Goal: Task Accomplishment & Management: Manage account settings

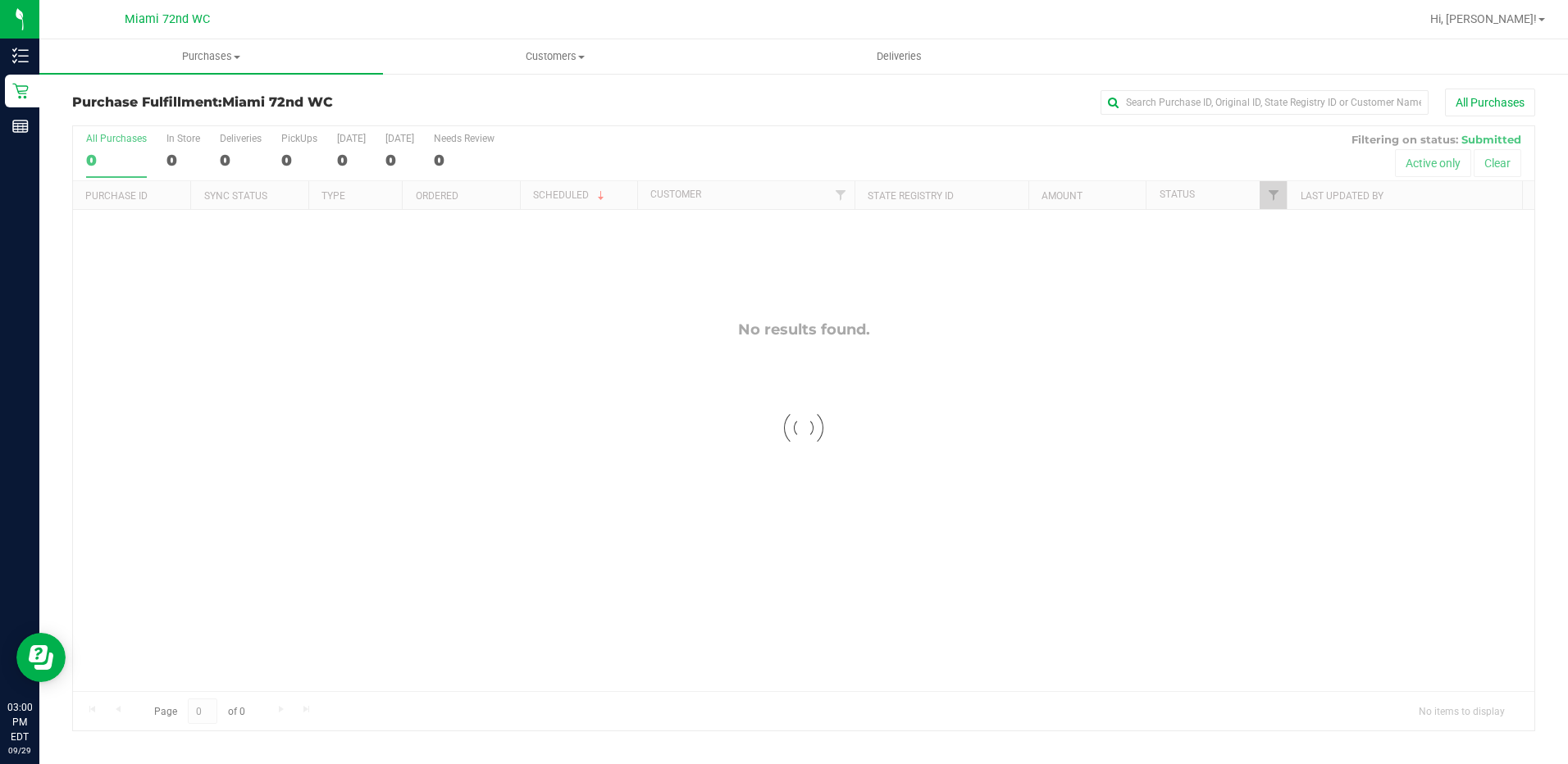
click at [372, 494] on div at bounding box center [804, 428] width 1461 height 604
click at [337, 451] on div at bounding box center [804, 428] width 1461 height 604
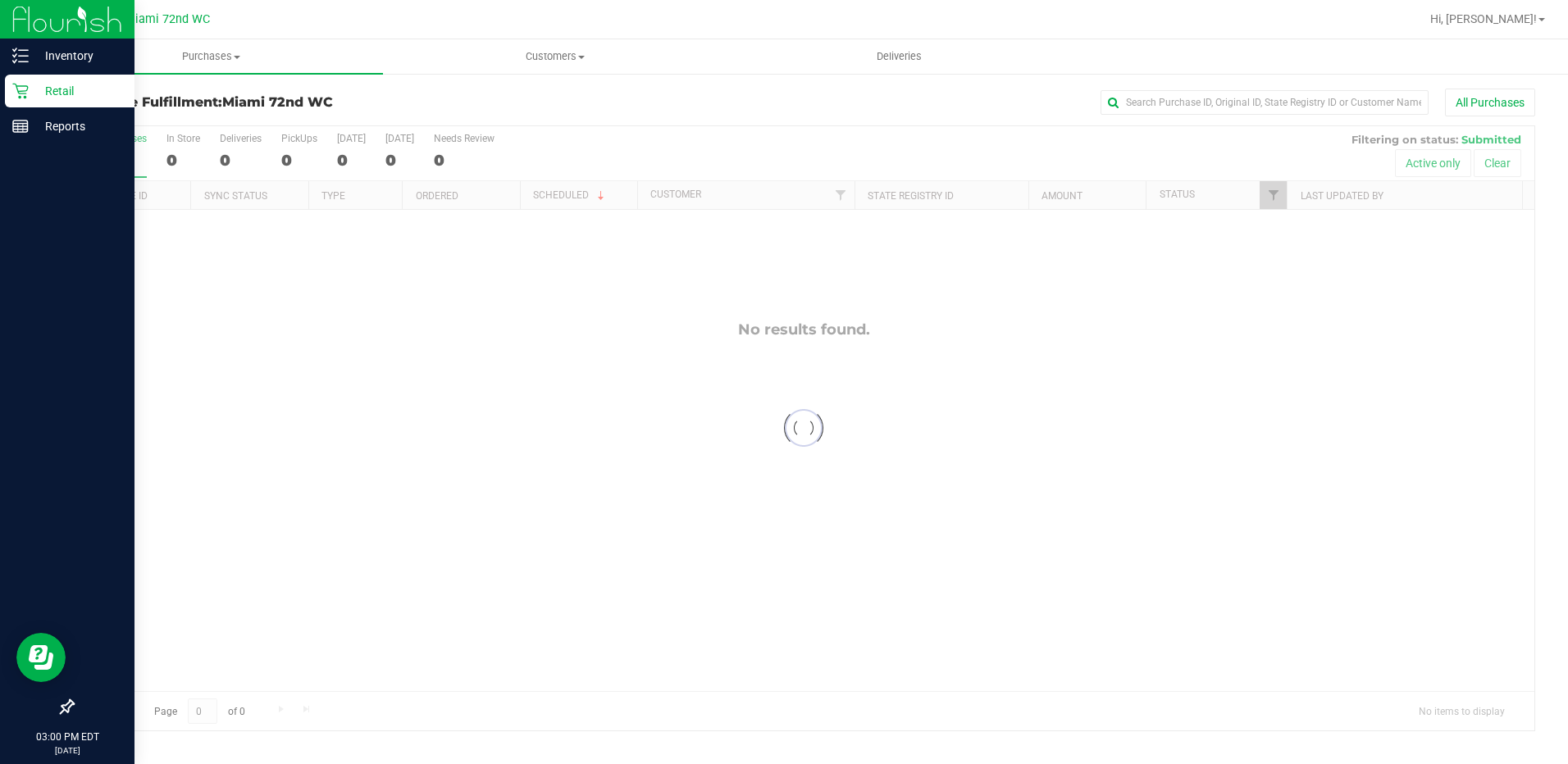
click at [18, 88] on icon at bounding box center [20, 90] width 16 height 16
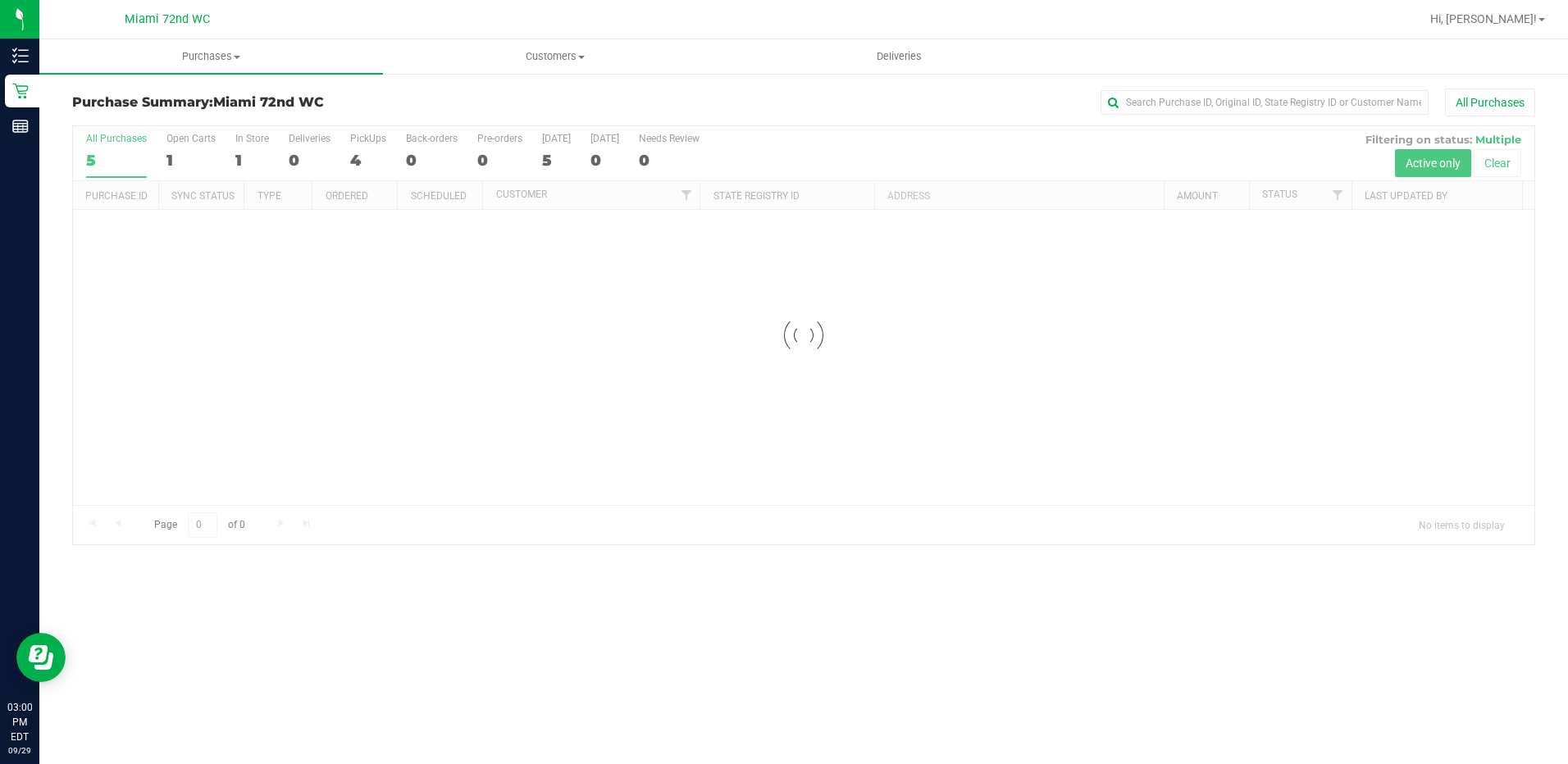
click at [459, 435] on div at bounding box center [804, 336] width 1461 height 418
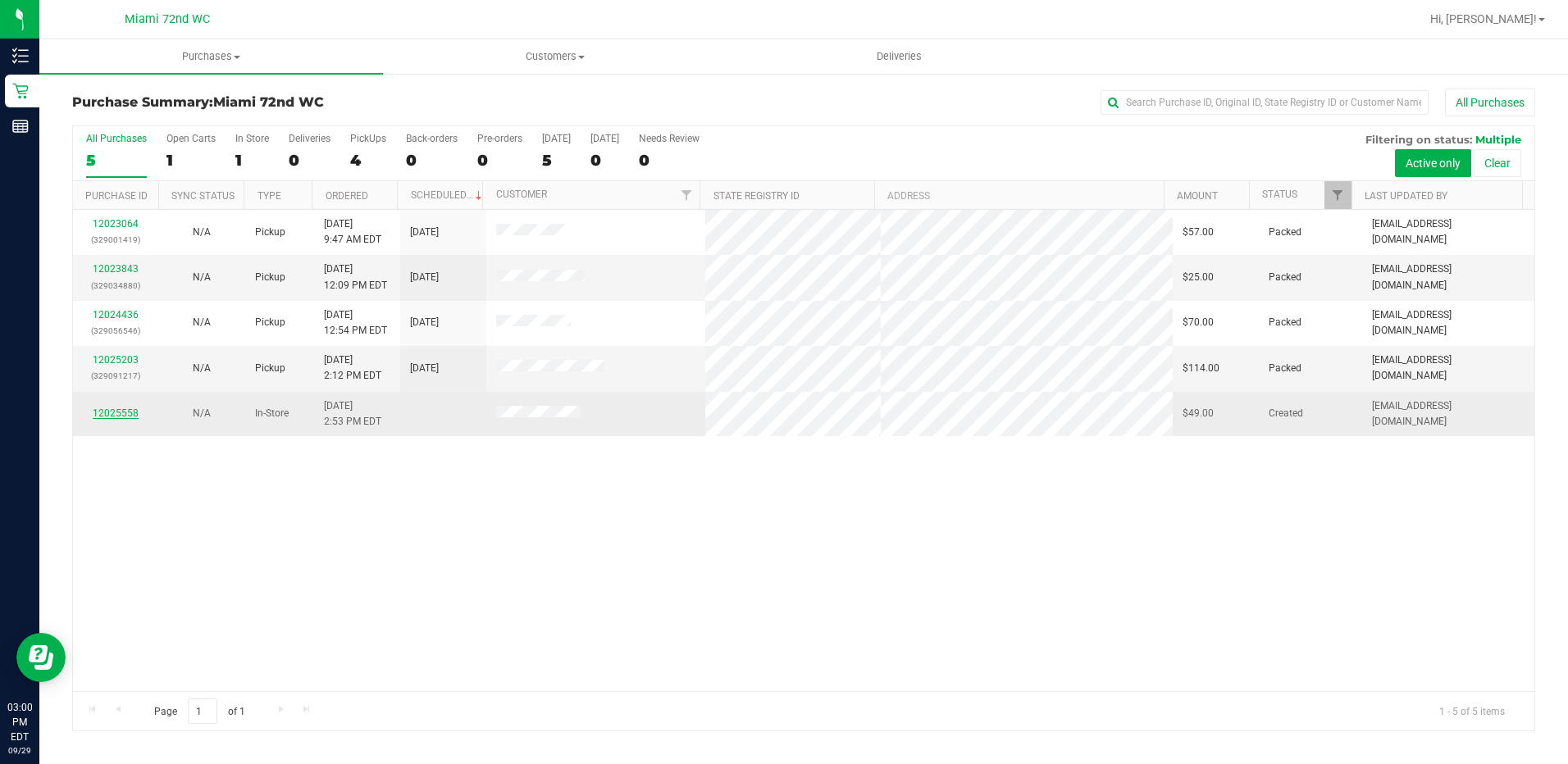
click at [100, 413] on link "12025558" at bounding box center [115, 413] width 46 height 11
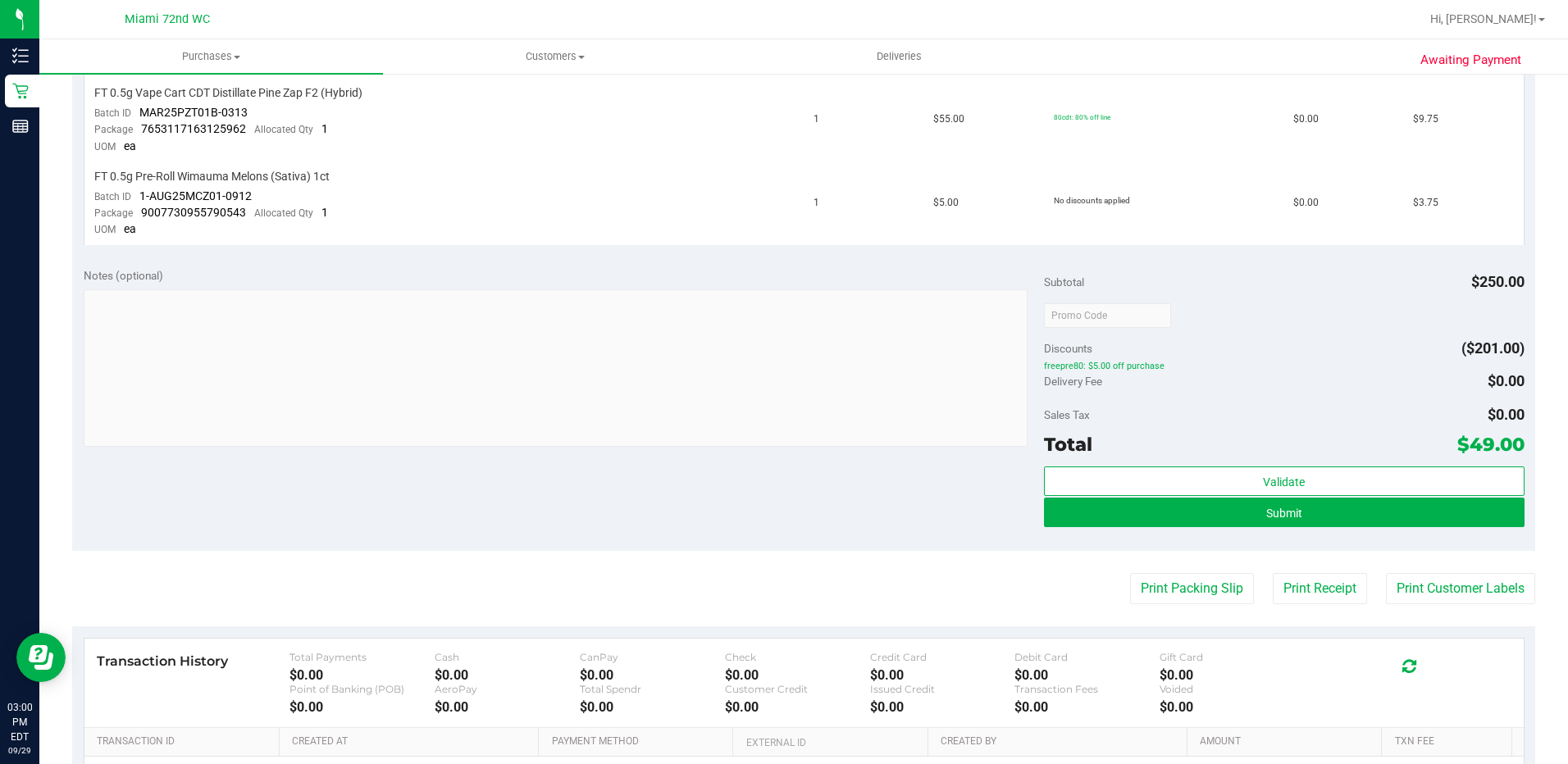
scroll to position [654, 0]
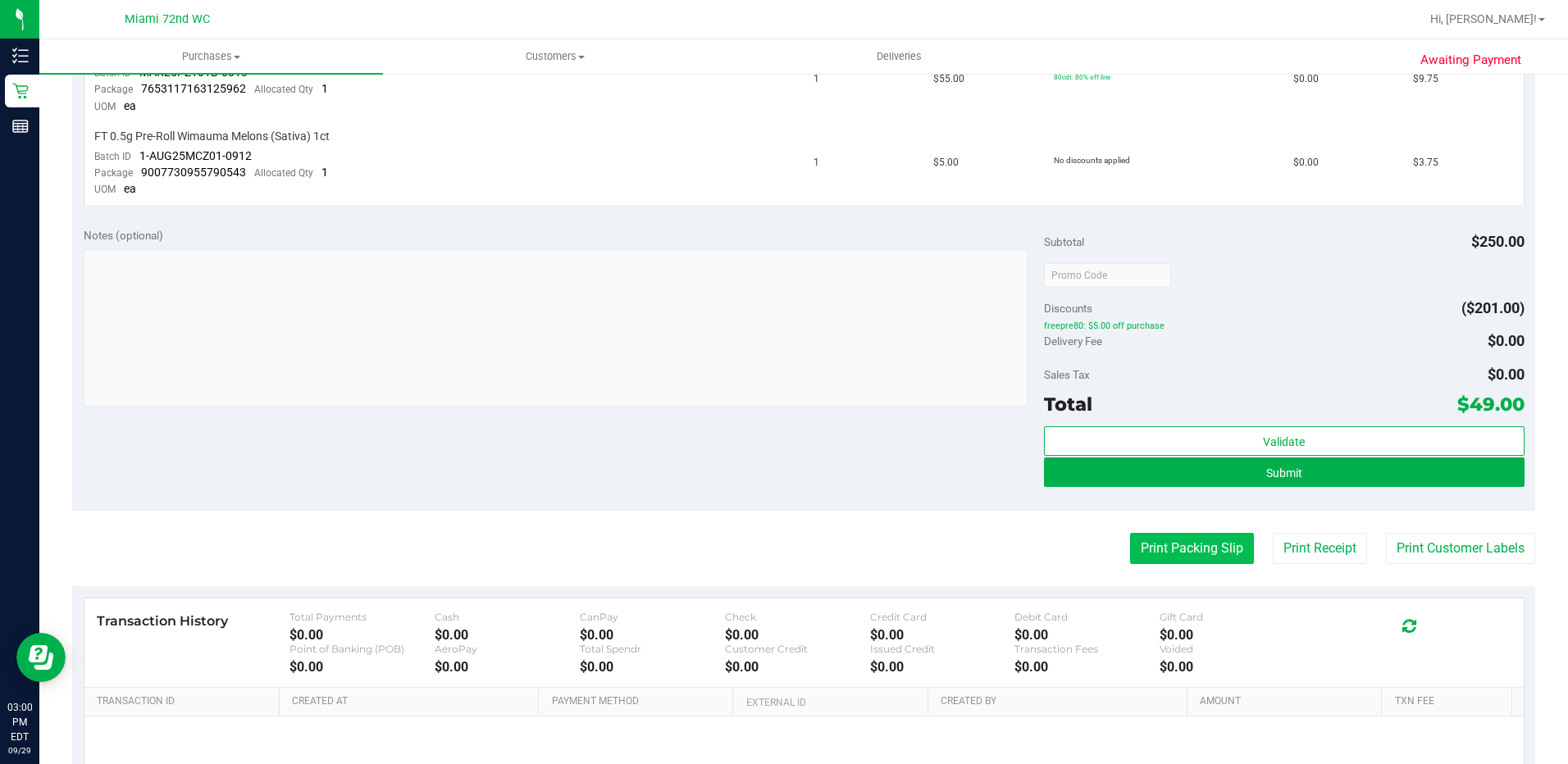
click at [1208, 564] on button "Print Packing Slip" at bounding box center [1192, 547] width 124 height 31
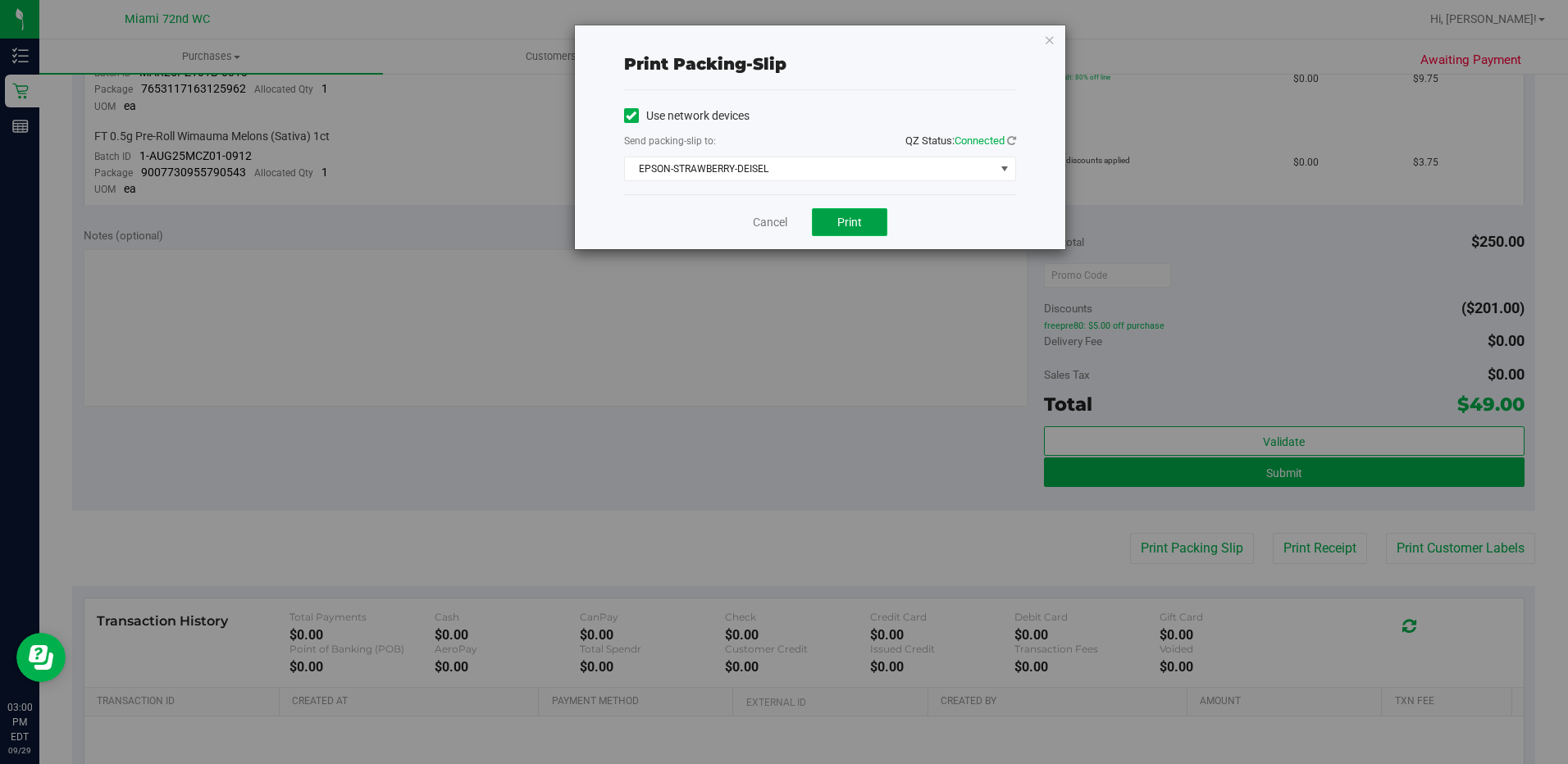
click at [866, 222] on button "Print" at bounding box center [850, 222] width 75 height 28
click at [772, 219] on link "Cancel" at bounding box center [770, 222] width 35 height 17
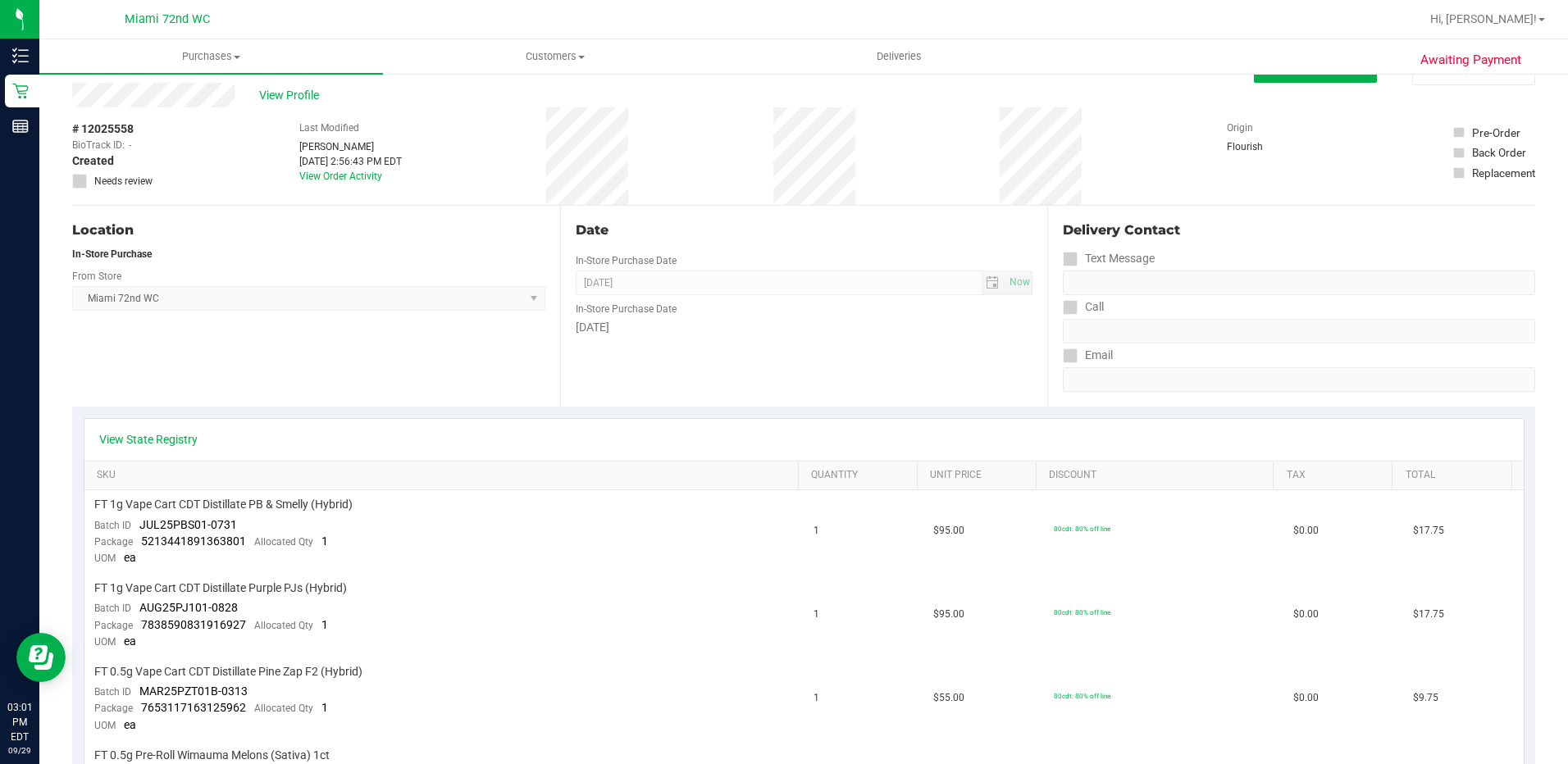
scroll to position [0, 0]
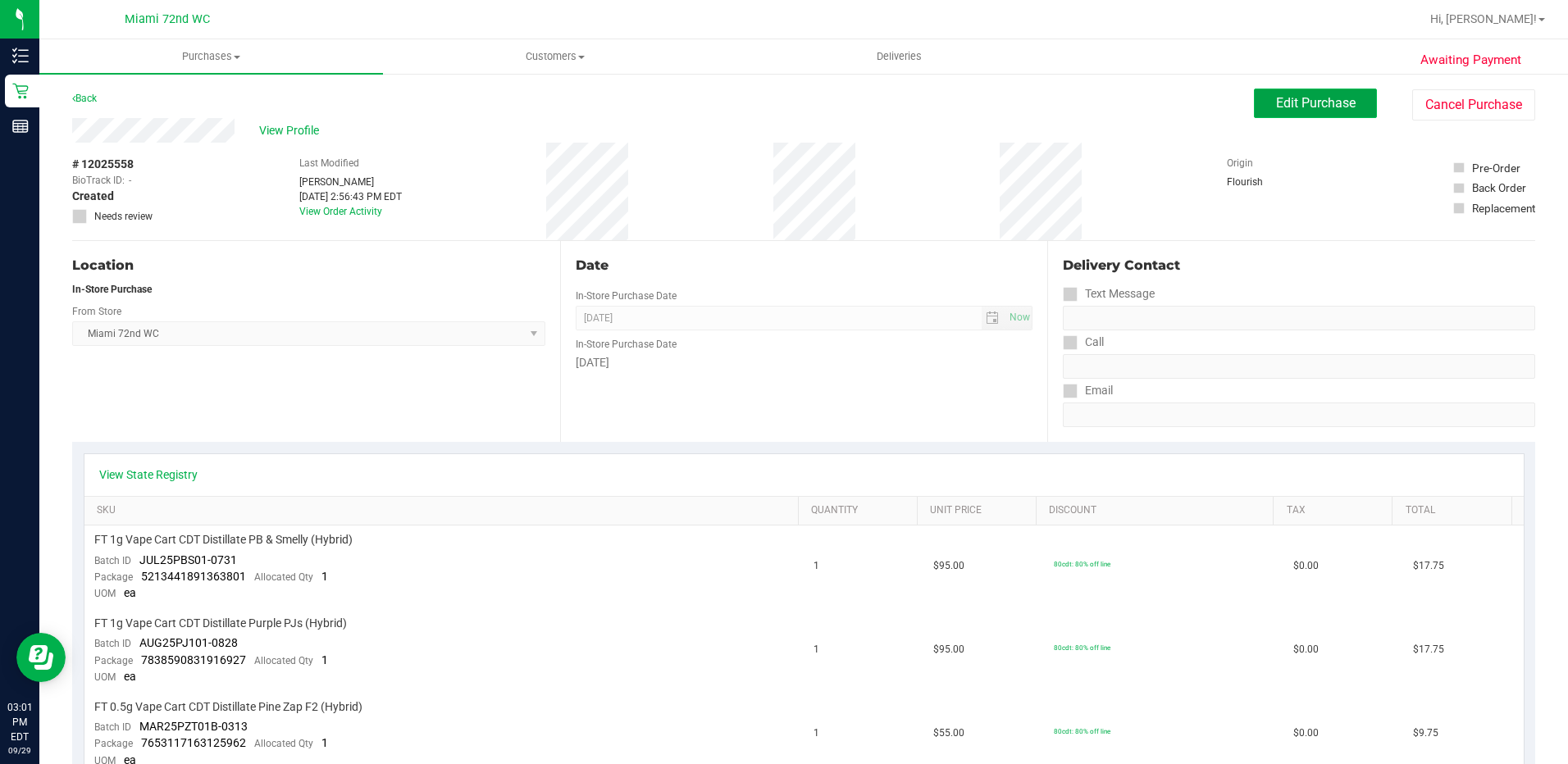
click at [1319, 113] on button "Edit Purchase" at bounding box center [1315, 102] width 123 height 29
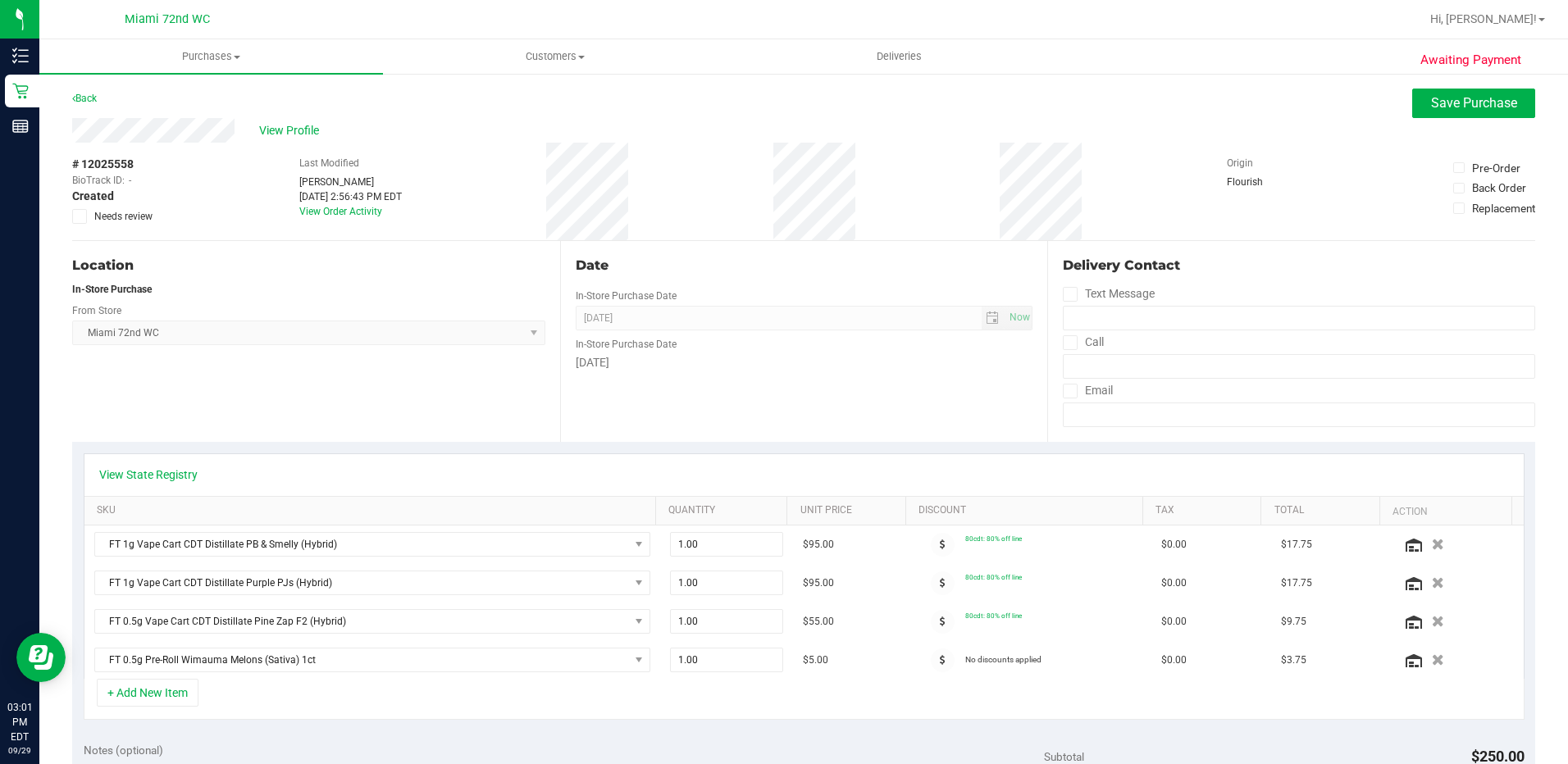
click at [76, 217] on icon at bounding box center [80, 217] width 10 height 0
click at [0, 0] on input "Needs review" at bounding box center [0, 0] width 0 height 0
click at [1486, 101] on span "Save Purchase" at bounding box center [1474, 102] width 86 height 16
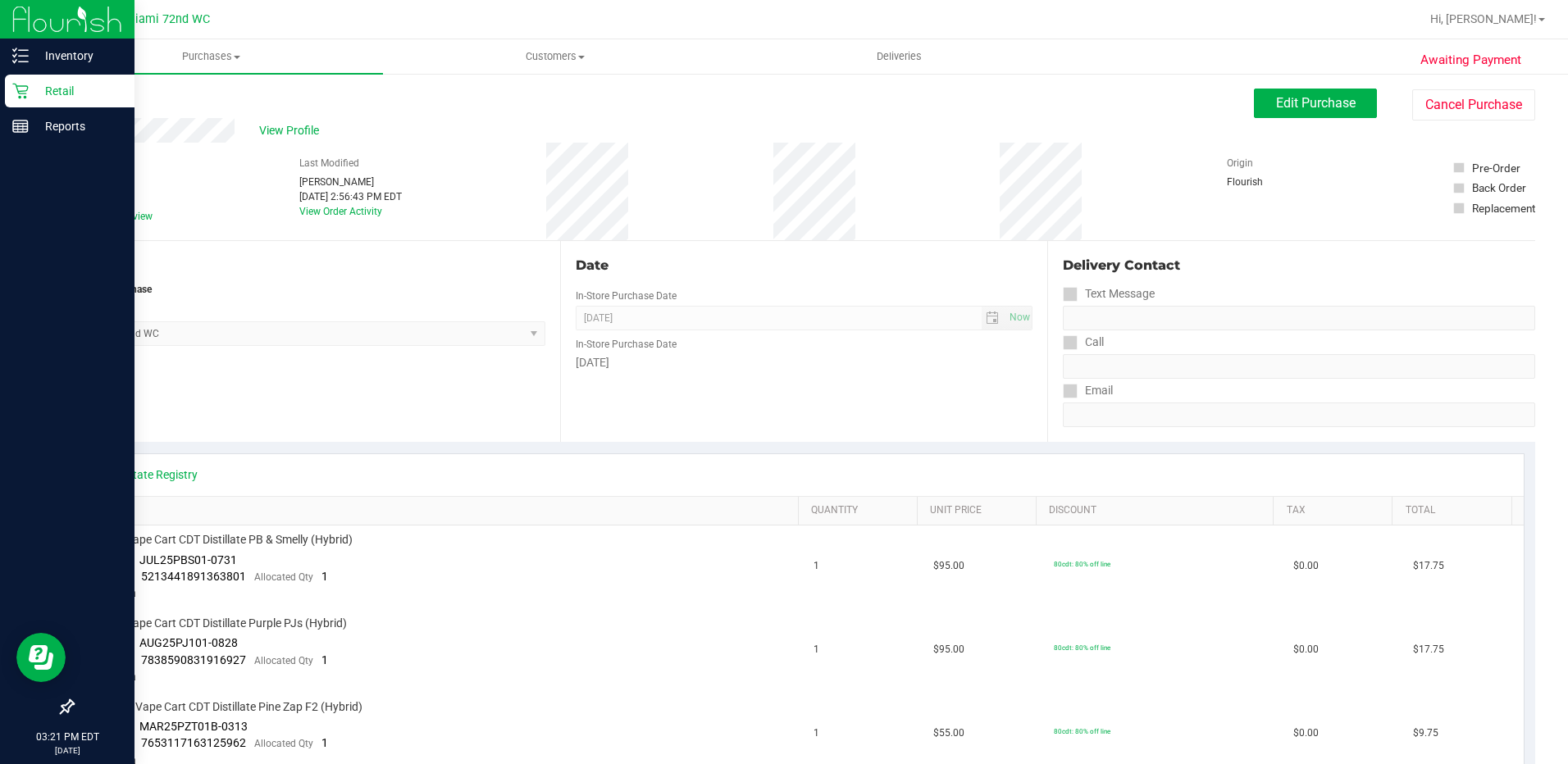
click at [22, 91] on icon at bounding box center [20, 91] width 16 height 16
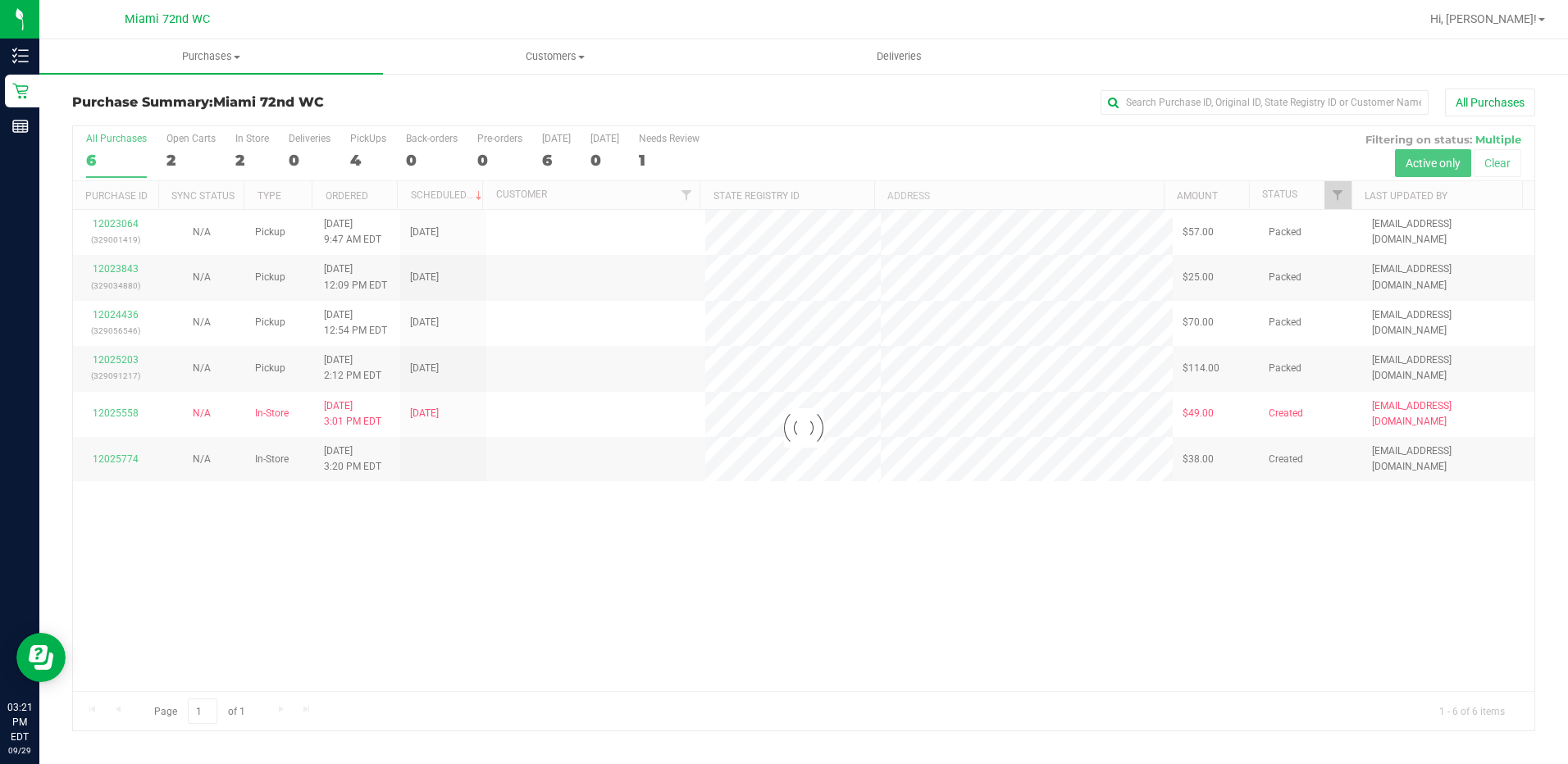
click at [287, 415] on div at bounding box center [804, 428] width 1461 height 604
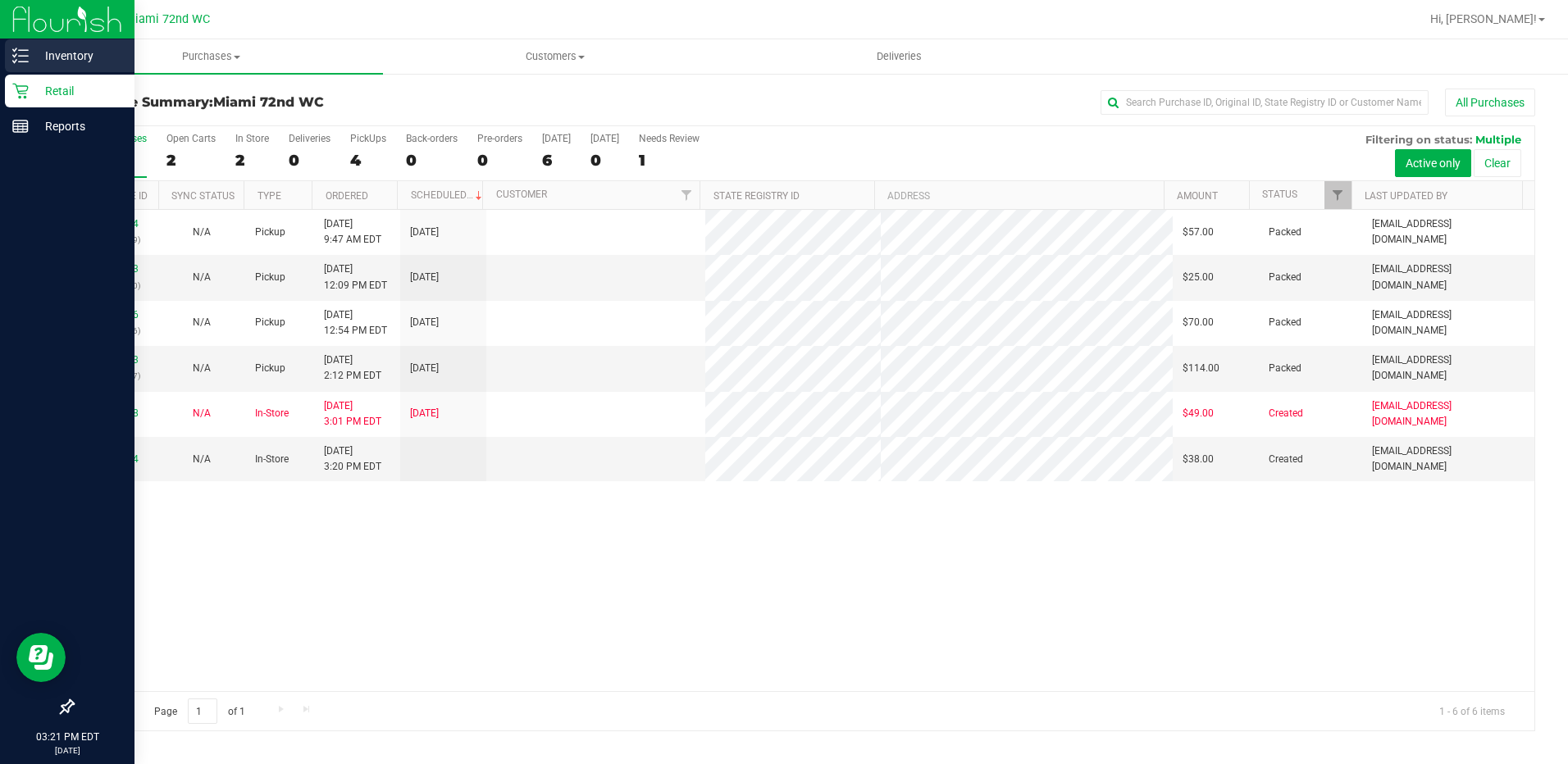
click at [22, 50] on line at bounding box center [23, 50] width 9 height 0
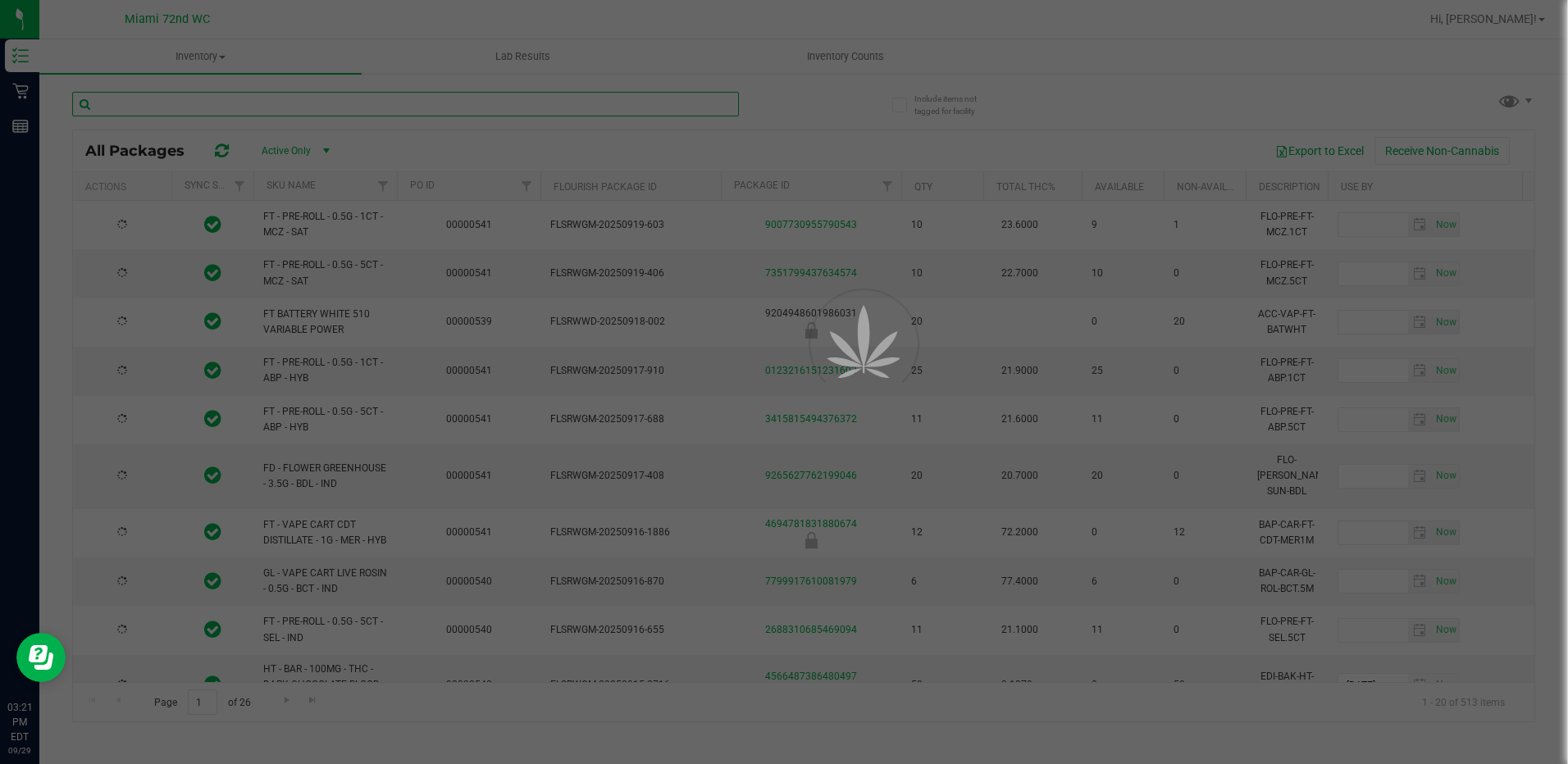
click at [494, 103] on input "text" at bounding box center [405, 104] width 667 height 24
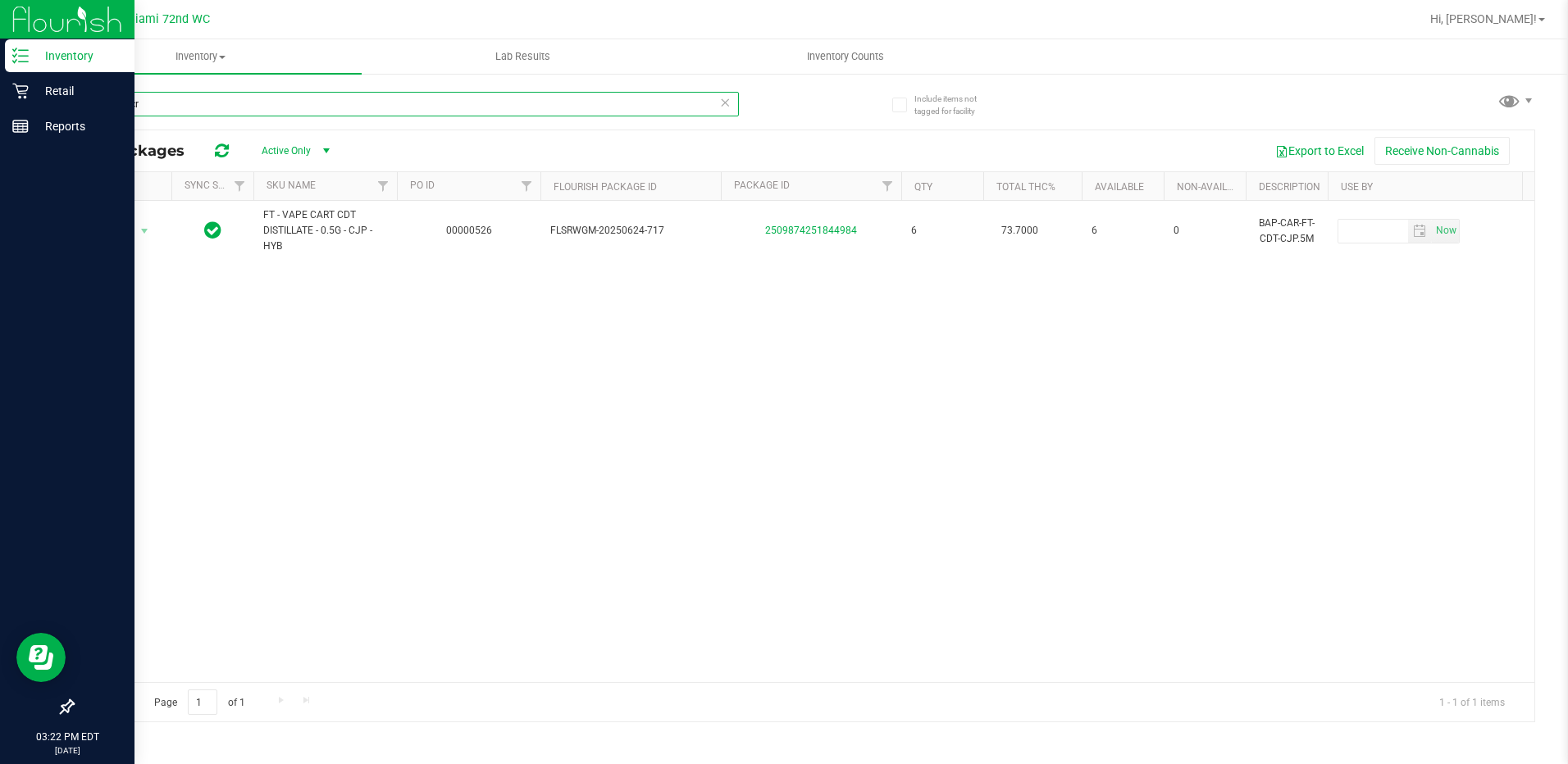
type input "green acr"
